Goal: Information Seeking & Learning: Learn about a topic

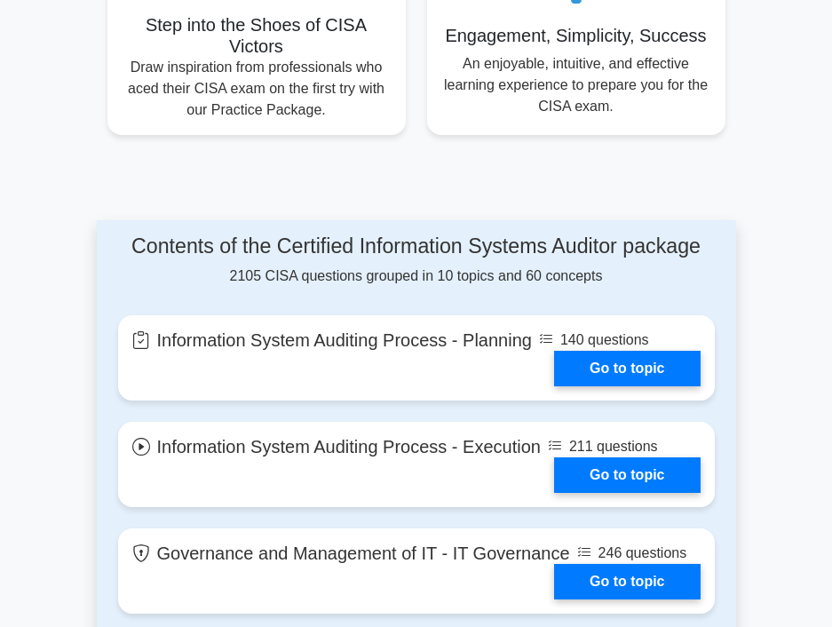
scroll to position [1243, 0]
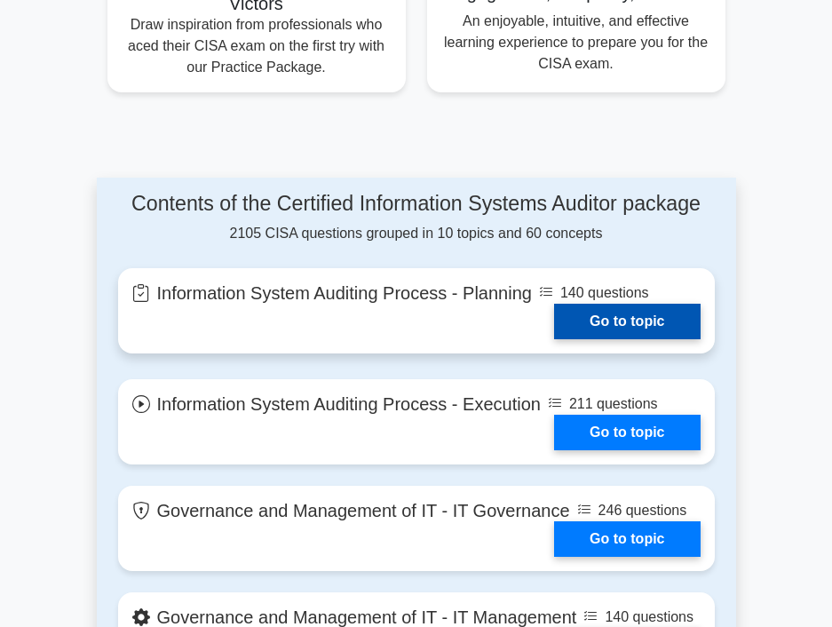
click at [624, 304] on link "Go to topic" at bounding box center [627, 322] width 146 height 36
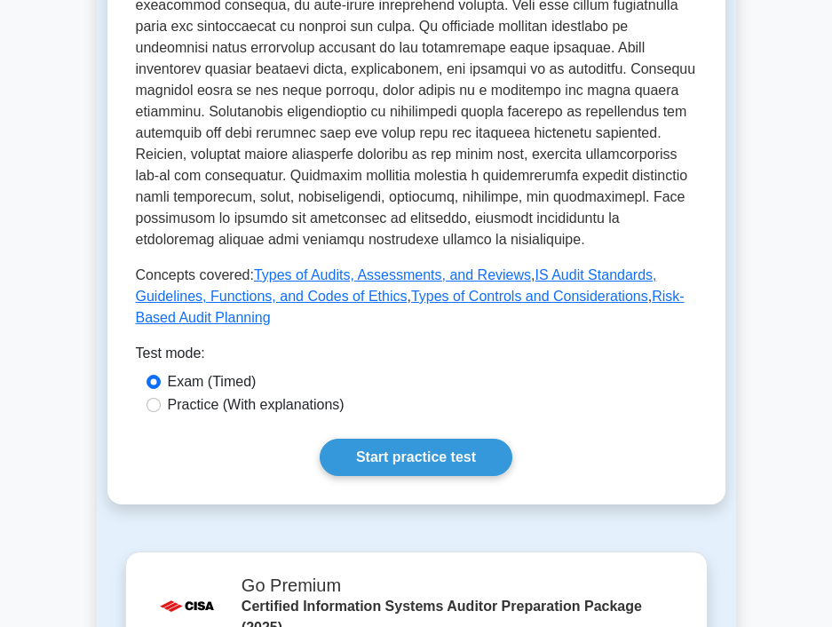
scroll to position [799, 0]
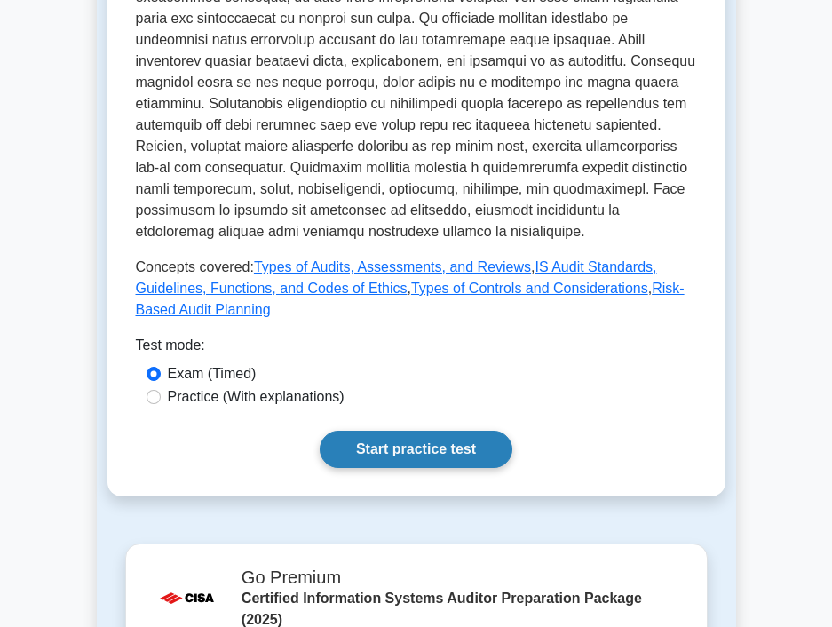
click at [413, 456] on link "Start practice test" at bounding box center [416, 449] width 193 height 37
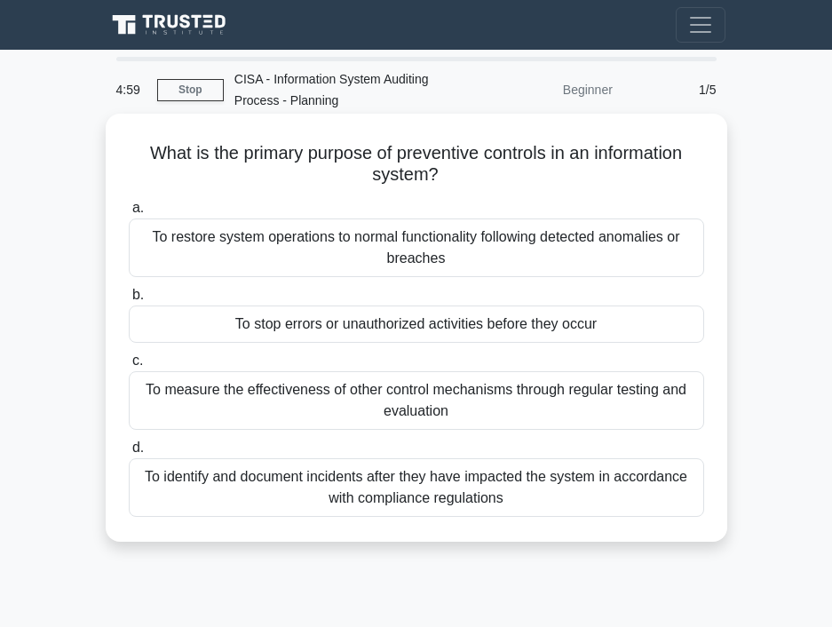
scroll to position [89, 0]
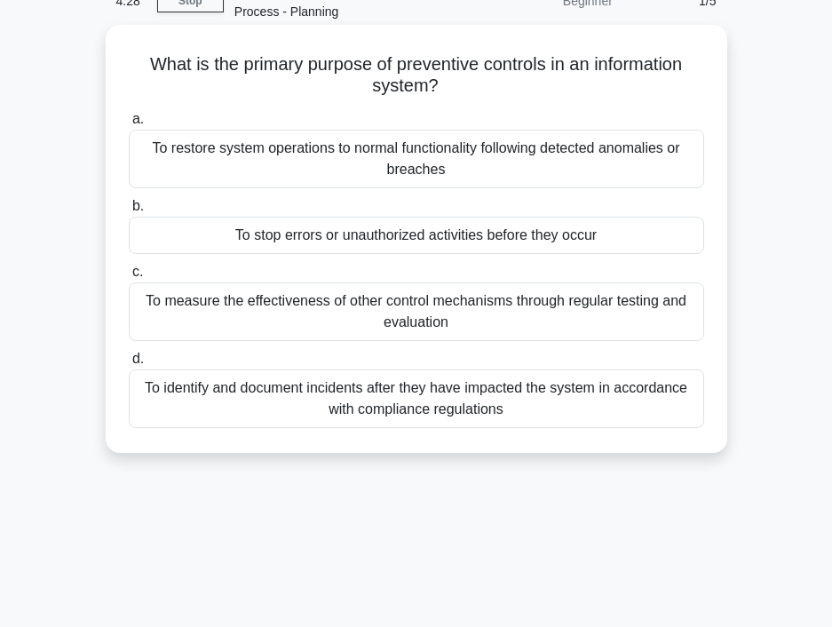
click at [311, 297] on div "To measure the effectiveness of other control mechanisms through regular testin…" at bounding box center [416, 311] width 575 height 59
click at [129, 278] on input "c. To measure the effectiveness of other control mechanisms through regular tes…" at bounding box center [129, 272] width 0 height 12
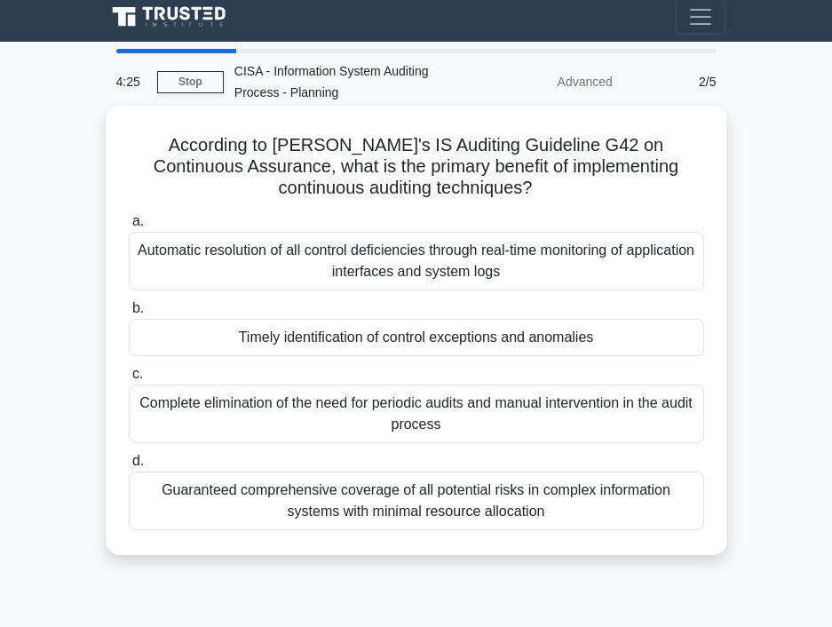
scroll to position [0, 0]
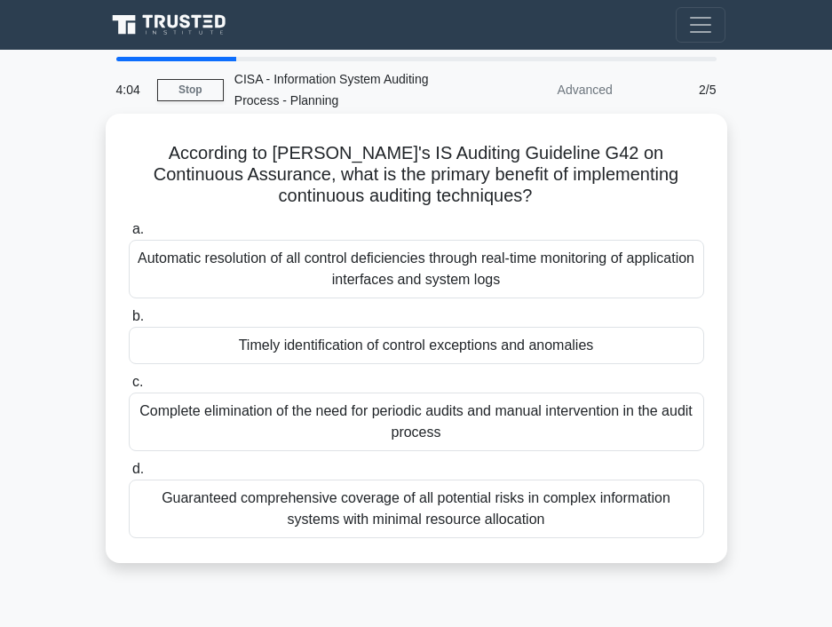
click at [274, 339] on div "Timely identification of control exceptions and anomalies" at bounding box center [416, 345] width 575 height 37
click at [129, 322] on input "b. Timely identification of control exceptions and anomalies" at bounding box center [129, 317] width 0 height 12
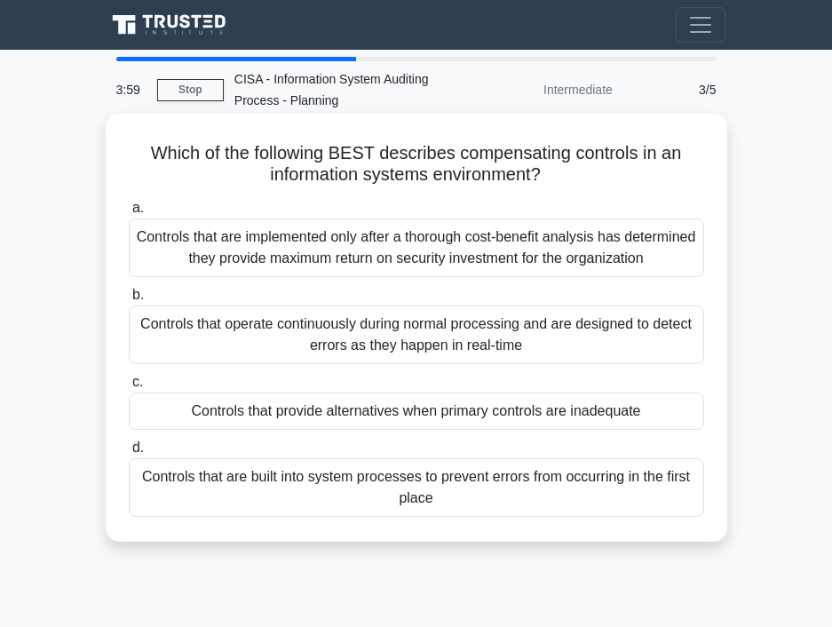
click at [331, 408] on div "Controls that provide alternatives when primary controls are inadequate" at bounding box center [416, 410] width 575 height 37
click at [129, 388] on input "c. Controls that provide alternatives when primary controls are inadequate" at bounding box center [129, 383] width 0 height 12
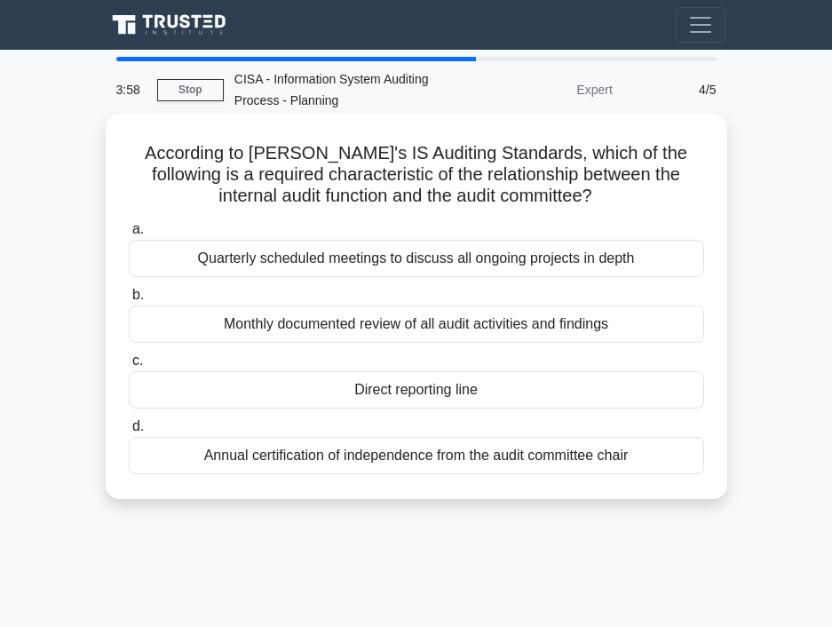
click at [324, 267] on div "Quarterly scheduled meetings to discuss all ongoing projects in depth" at bounding box center [416, 258] width 575 height 37
click at [129, 235] on input "a. Quarterly scheduled meetings to discuss all ongoing projects in depth" at bounding box center [129, 230] width 0 height 12
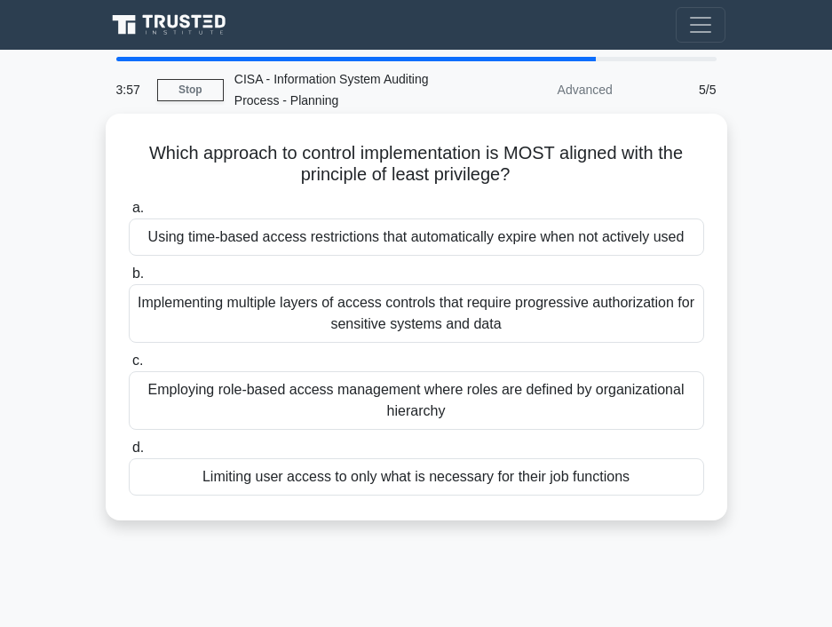
click at [387, 446] on label "d. Limiting user access to only what is necessary for their job functions" at bounding box center [416, 466] width 575 height 59
click at [129, 446] on input "d. Limiting user access to only what is necessary for their job functions" at bounding box center [129, 448] width 0 height 12
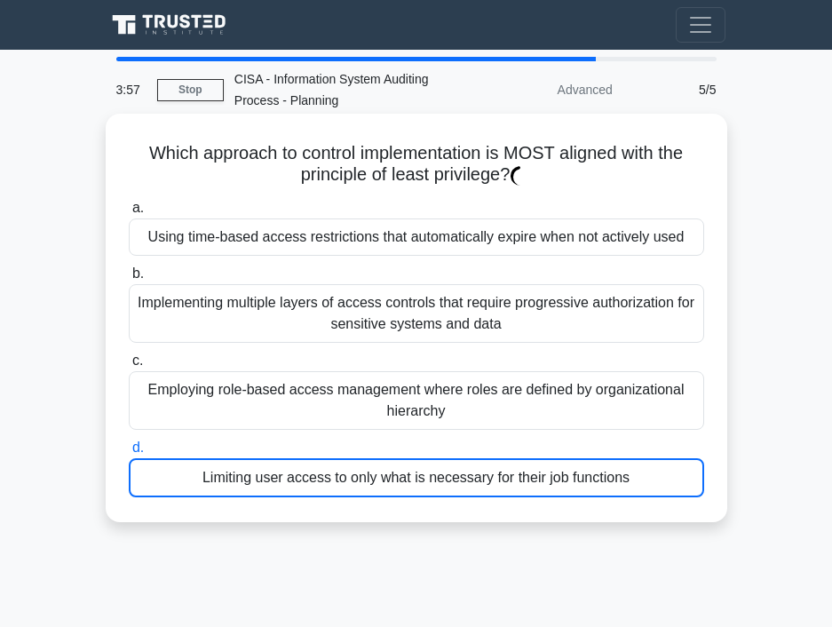
click at [403, 400] on div "Employing role-based access management where roles are defined by organizationa…" at bounding box center [416, 400] width 575 height 59
click at [129, 367] on input "c. Employing role-based access management where roles are defined by organizati…" at bounding box center [129, 361] width 0 height 12
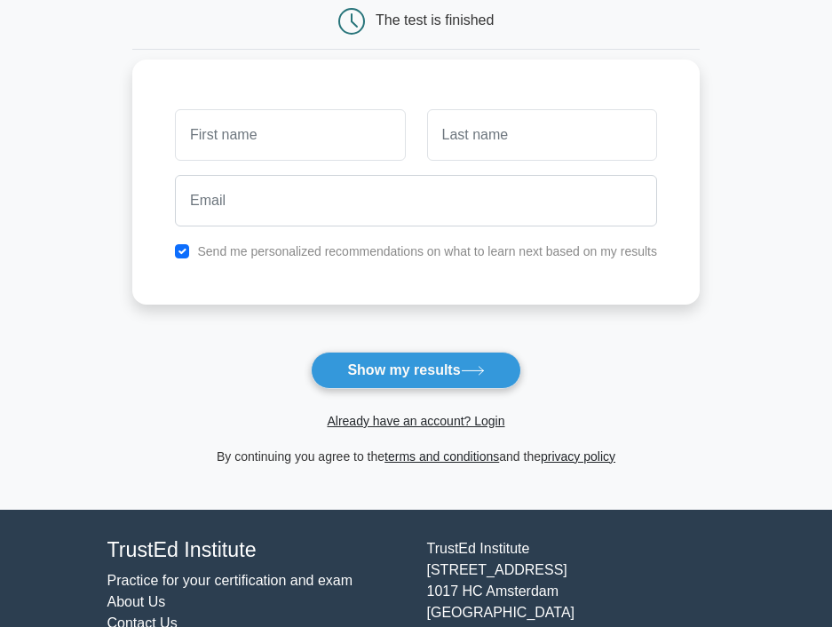
scroll to position [257, 0]
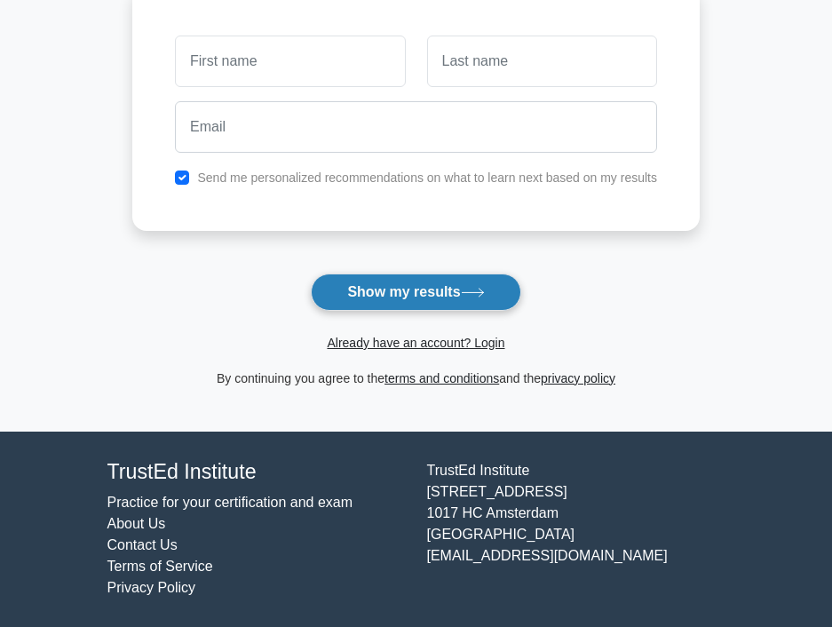
click at [430, 287] on button "Show my results" at bounding box center [416, 292] width 210 height 37
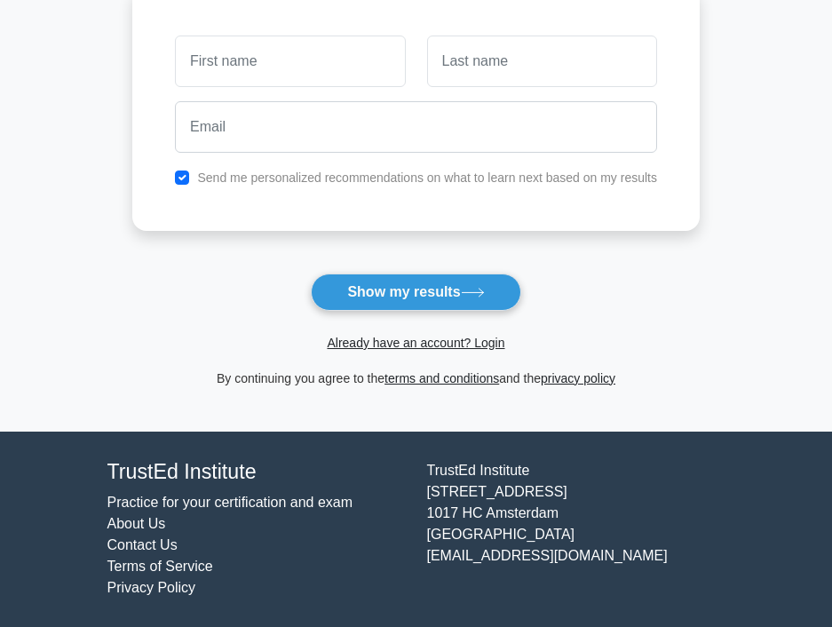
click at [225, 234] on form "Wait, there is more! Continue to see your result The test is finished and the" at bounding box center [415, 113] width 567 height 552
